Goal: Obtain resource: Download file/media

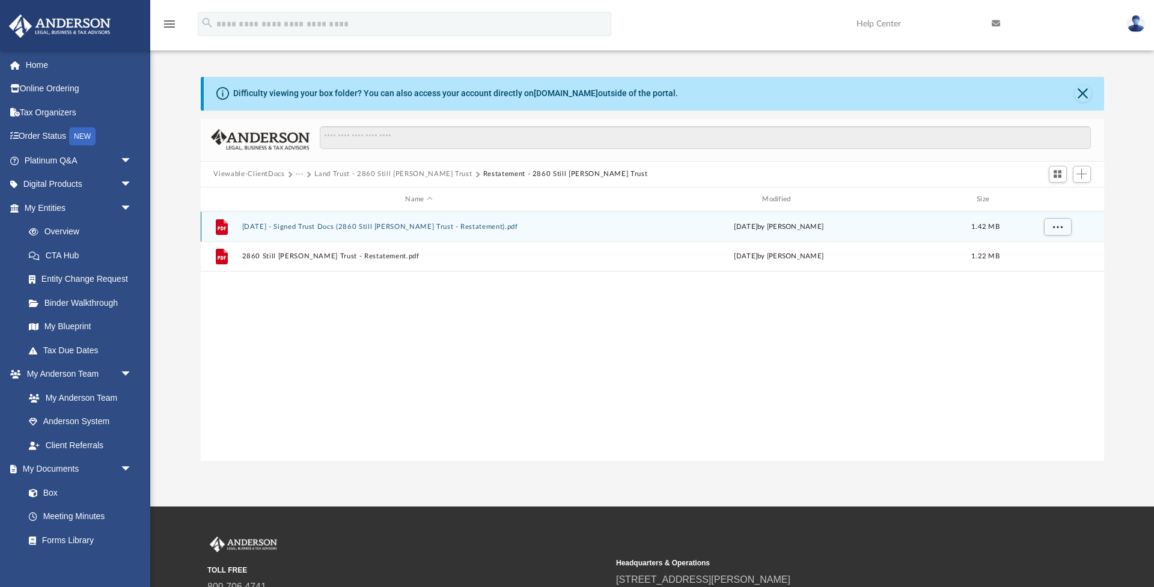
scroll to position [273, 903]
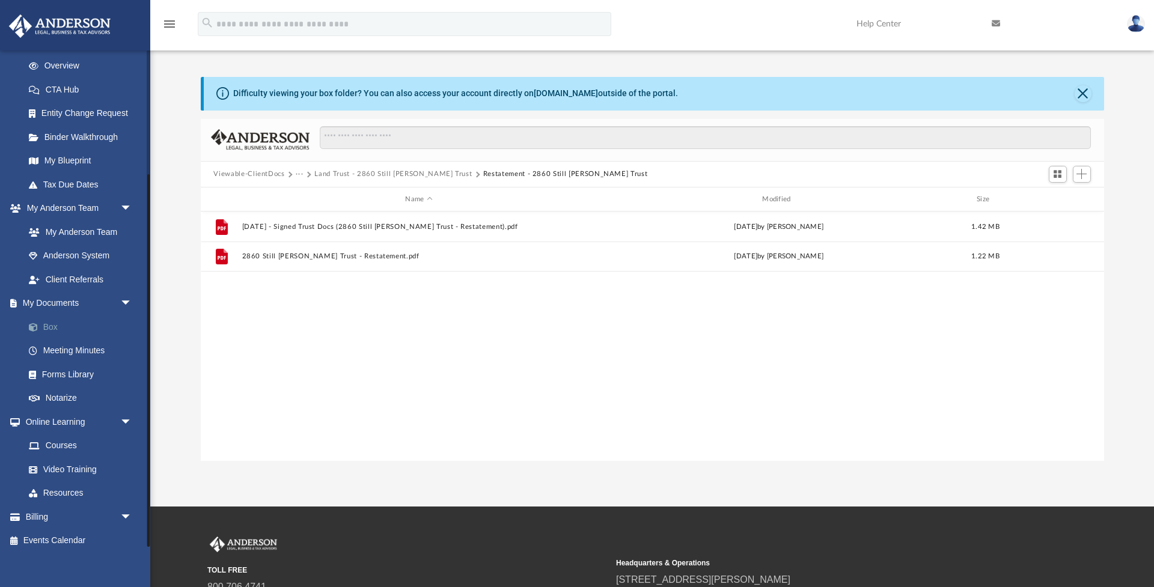
click at [53, 322] on link "Box" at bounding box center [83, 327] width 133 height 24
click at [272, 177] on button "Viewable-ClientDocs" at bounding box center [248, 174] width 71 height 11
click at [1088, 89] on button "Close" at bounding box center [1082, 93] width 17 height 17
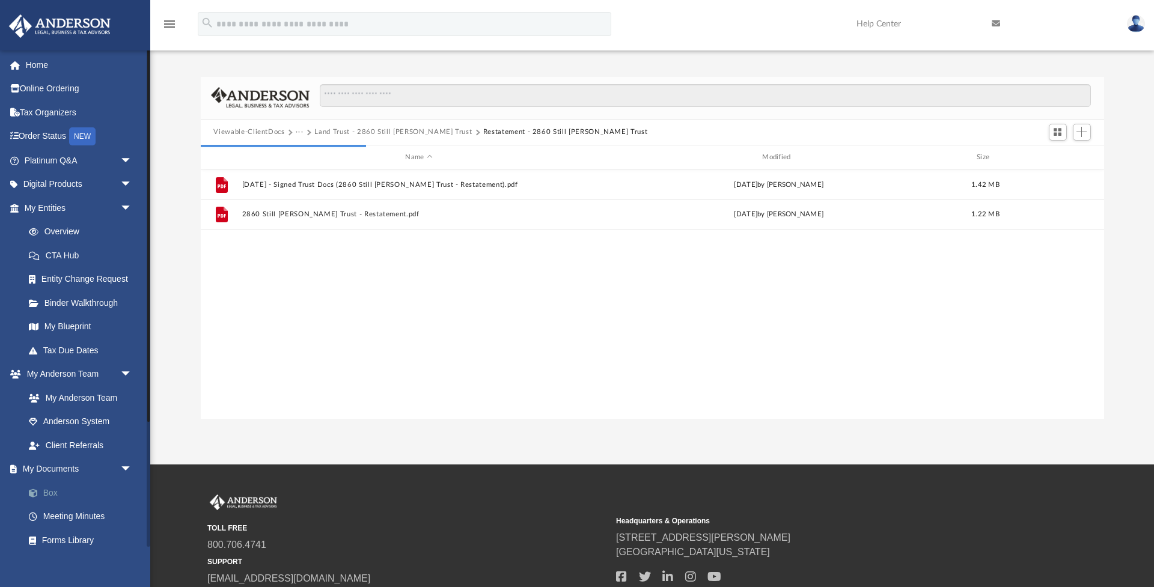
scroll to position [0, 0]
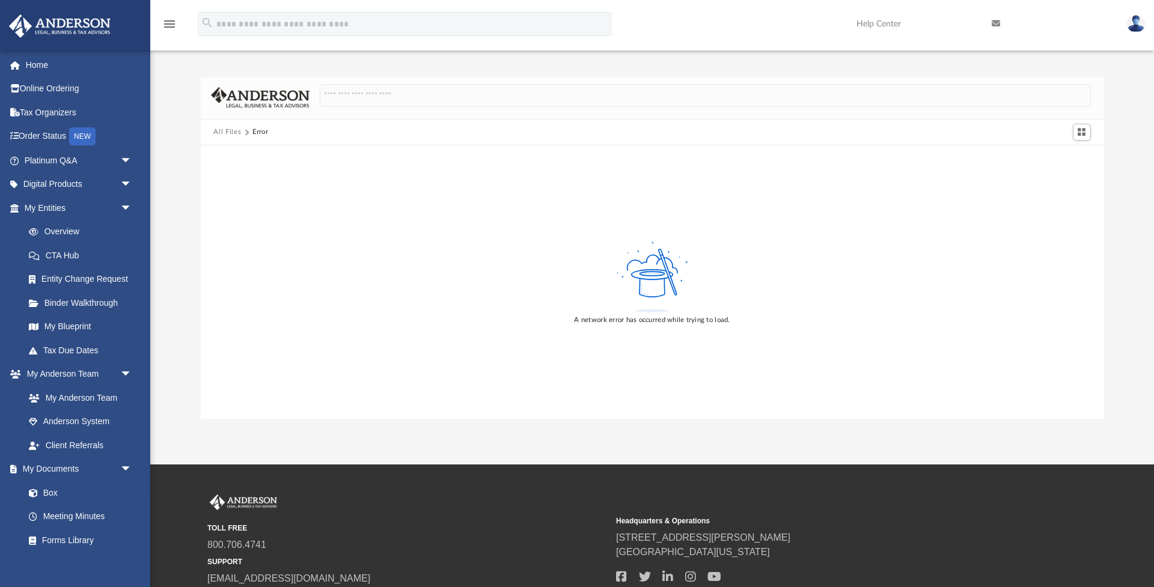
click at [230, 130] on button "All Files" at bounding box center [227, 132] width 28 height 11
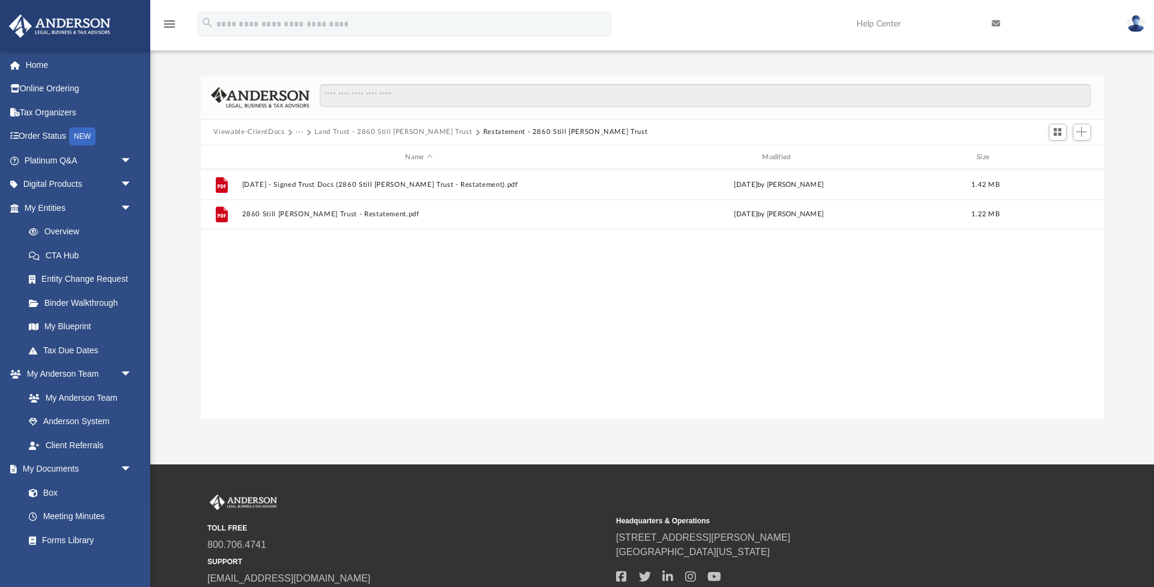
scroll to position [273, 903]
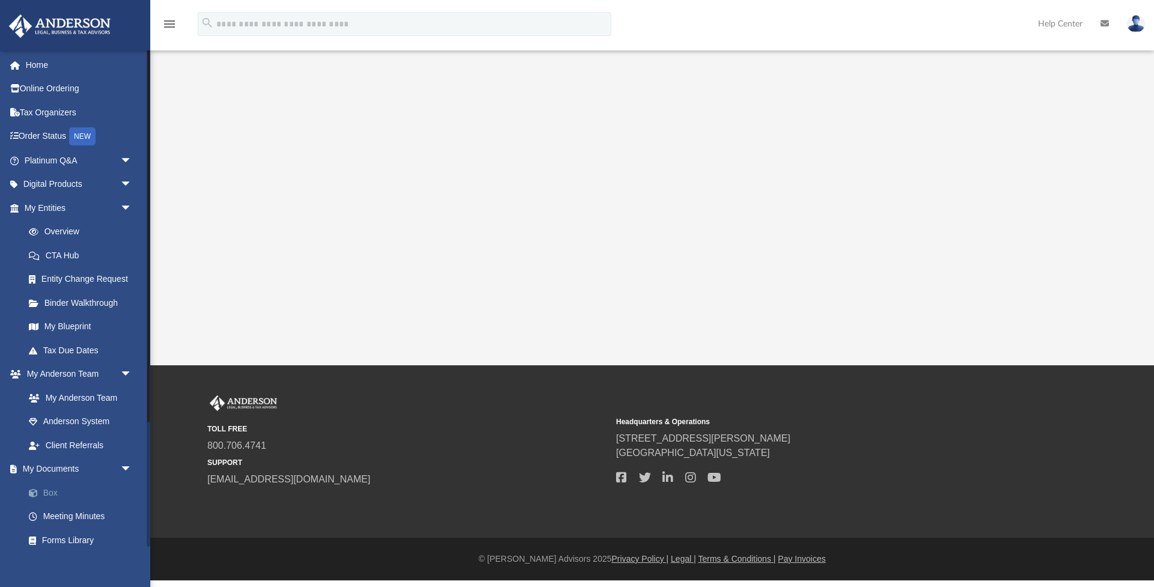
click at [58, 490] on link "Box" at bounding box center [83, 493] width 133 height 24
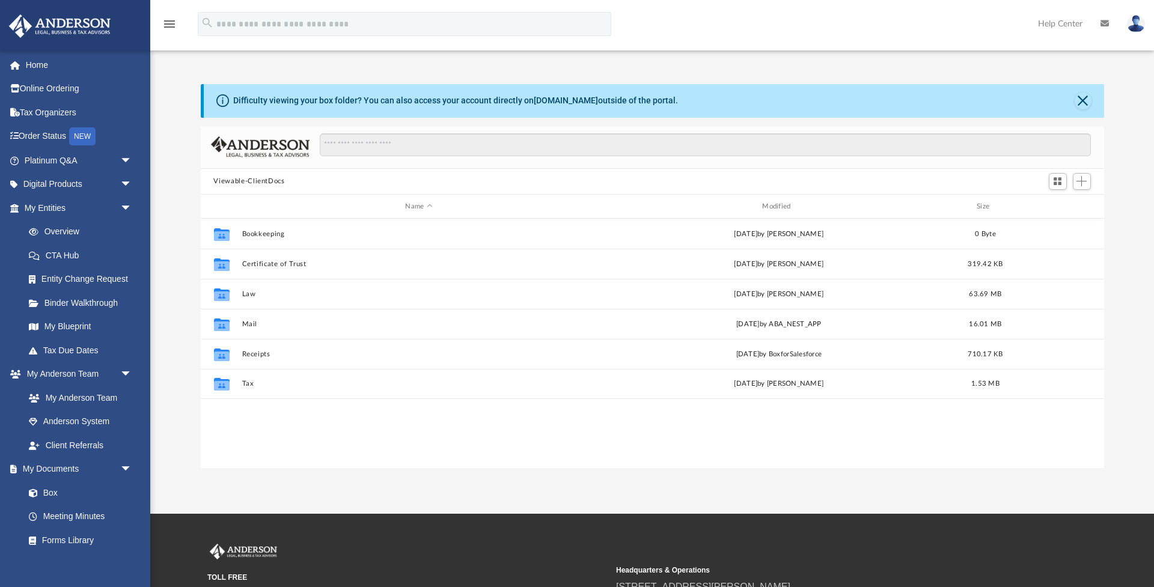
scroll to position [1, 1]
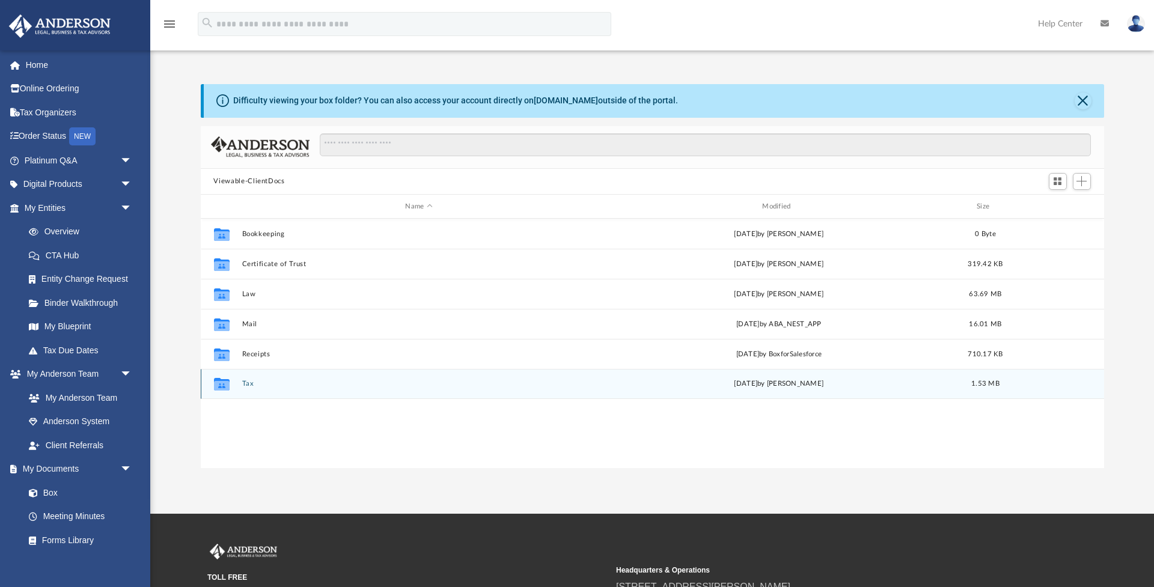
click at [247, 384] on button "Tax" at bounding box center [419, 384] width 355 height 8
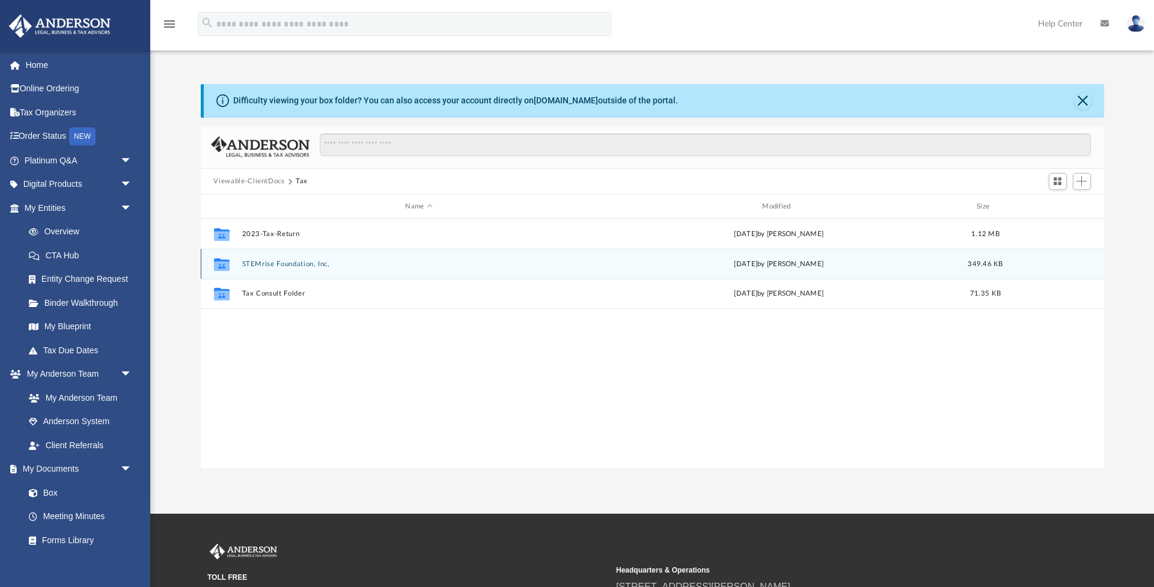
click at [307, 263] on button "STEMrise Foundation, Inc," at bounding box center [419, 264] width 355 height 8
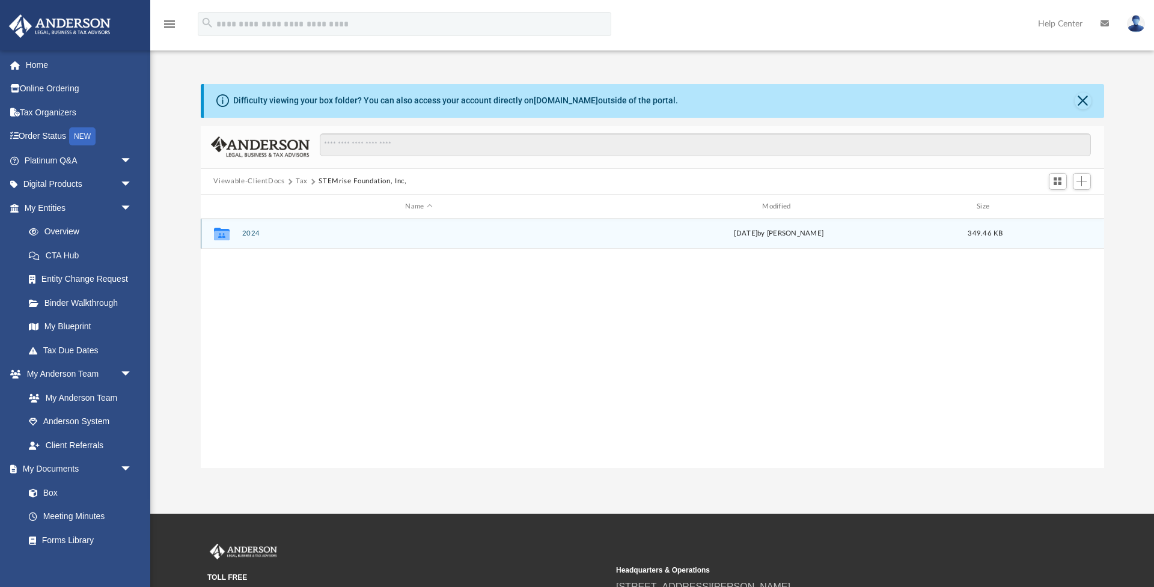
click at [249, 235] on button "2024" at bounding box center [419, 234] width 355 height 8
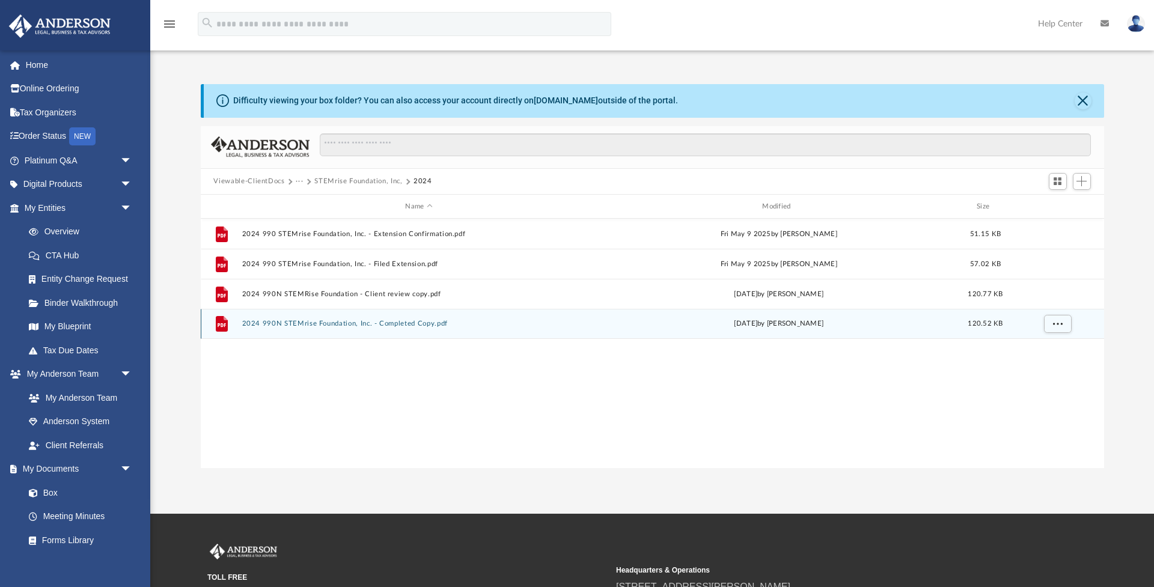
click at [415, 322] on button "2024 990N STEMrise Foundation, Inc. - Completed Copy.pdf" at bounding box center [419, 324] width 355 height 8
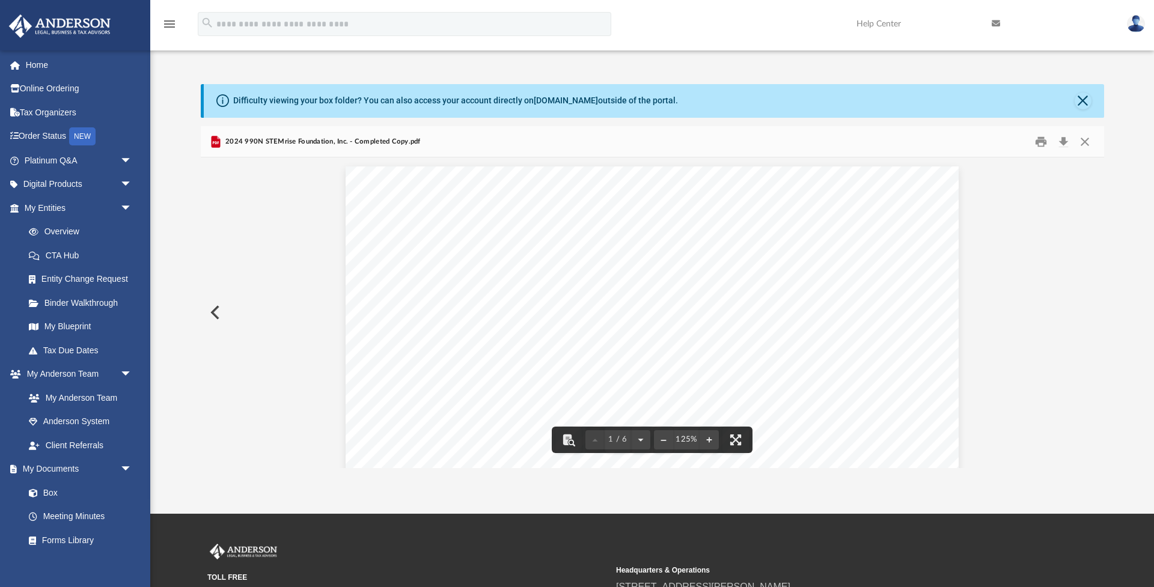
scroll to position [0, 0]
click at [1091, 138] on button "Close" at bounding box center [1085, 141] width 22 height 19
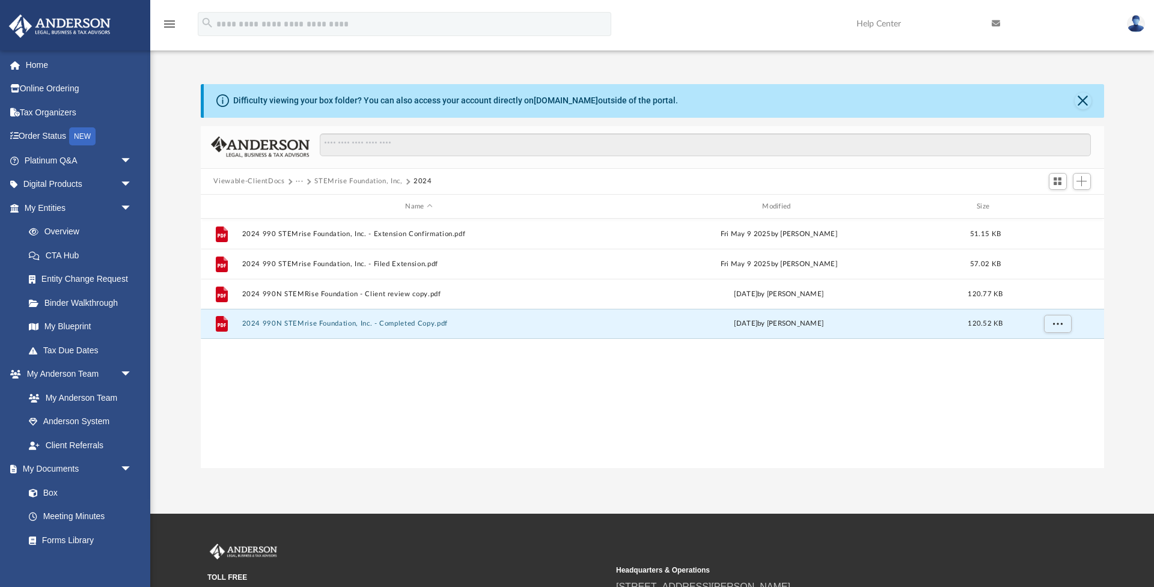
drag, startPoint x: 955, startPoint y: 3, endPoint x: 985, endPoint y: -62, distance: 71.3
click at [985, 0] on html "X Get a chance to win 6 months of Platinum for free just by filling out this su…" at bounding box center [577, 364] width 1154 height 729
